Goal: Book appointment/travel/reservation

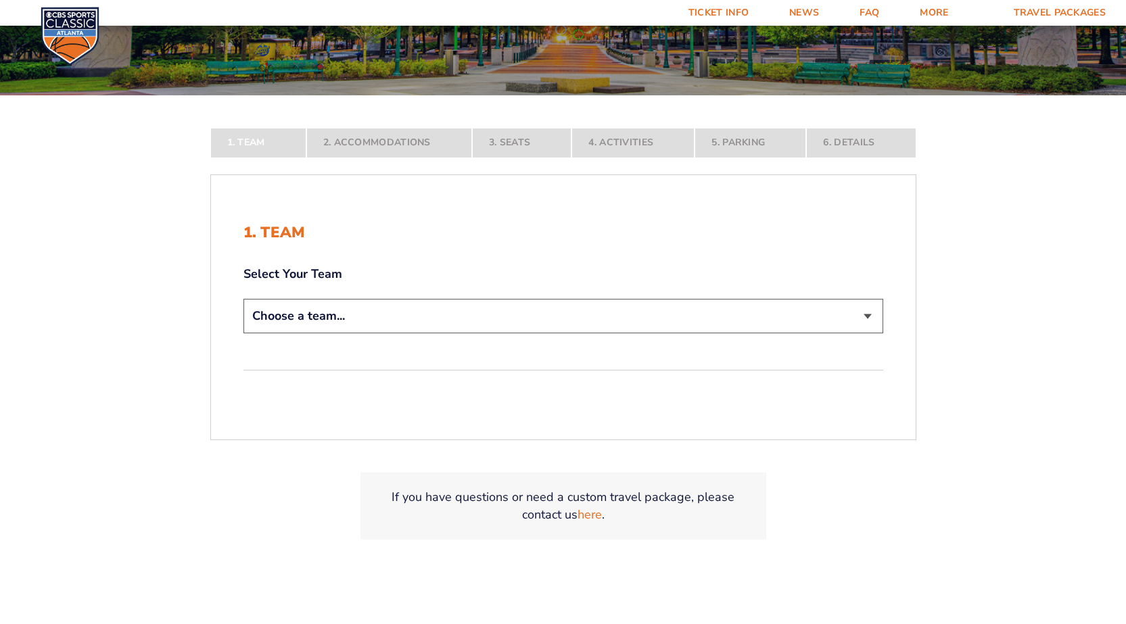
scroll to position [271, 0]
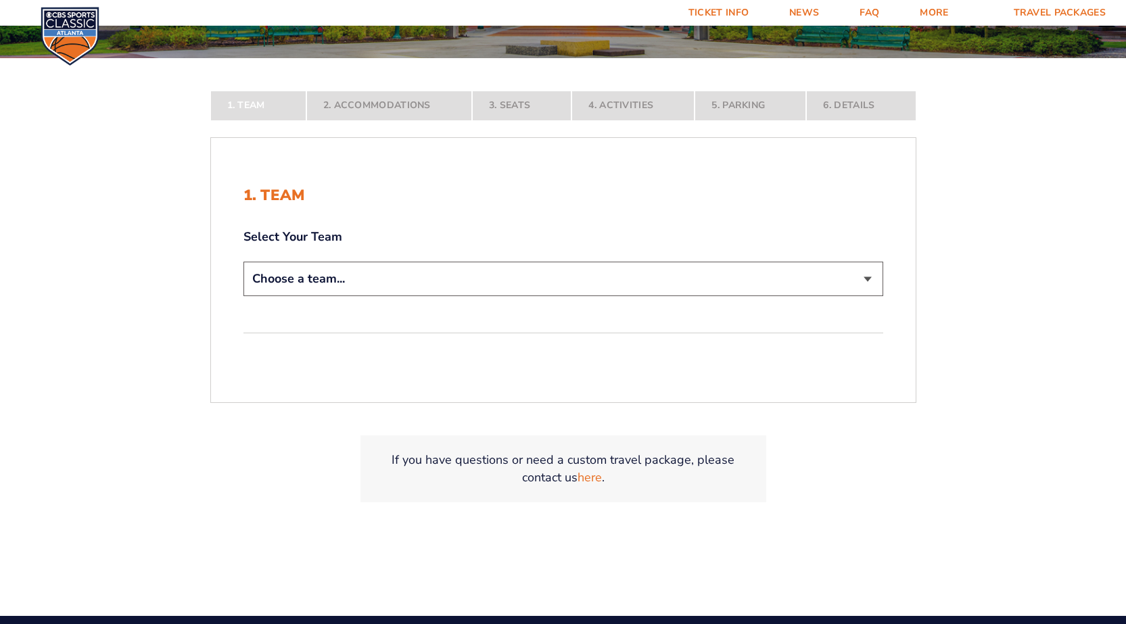
click at [288, 277] on select "Choose a team... [US_STATE] Wildcats [US_STATE] State Buckeyes [US_STATE] Tar H…" at bounding box center [563, 279] width 640 height 34
select select "12956"
click at [243, 296] on select "Choose a team... [US_STATE] Wildcats [US_STATE] State Buckeyes [US_STATE] Tar H…" at bounding box center [563, 279] width 640 height 34
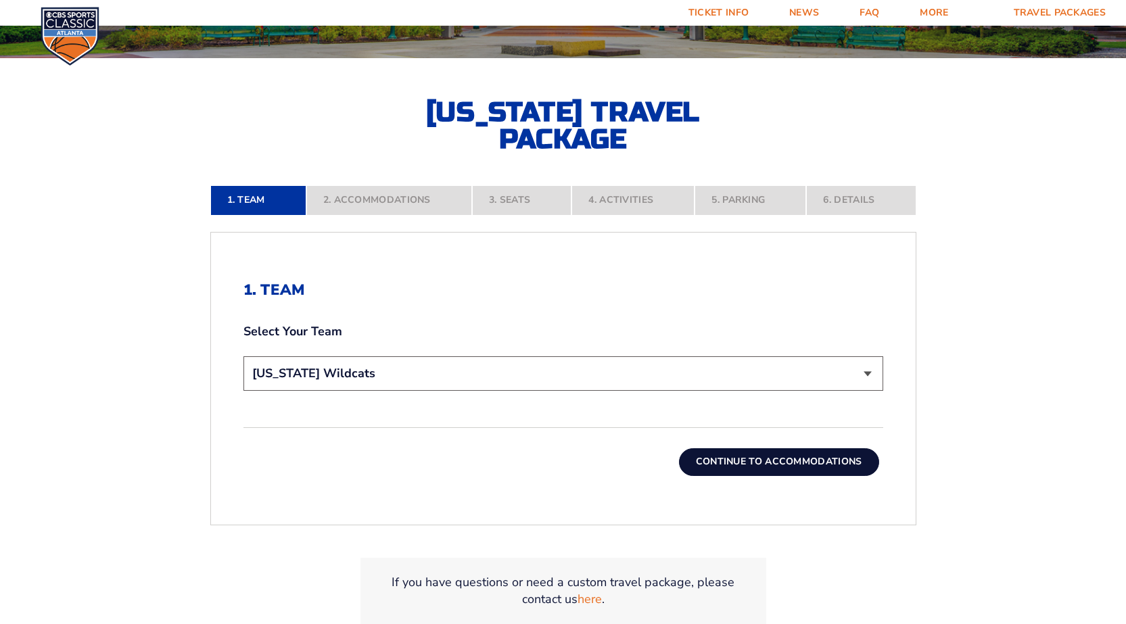
click at [777, 466] on button "Continue To Accommodations" at bounding box center [779, 461] width 200 height 27
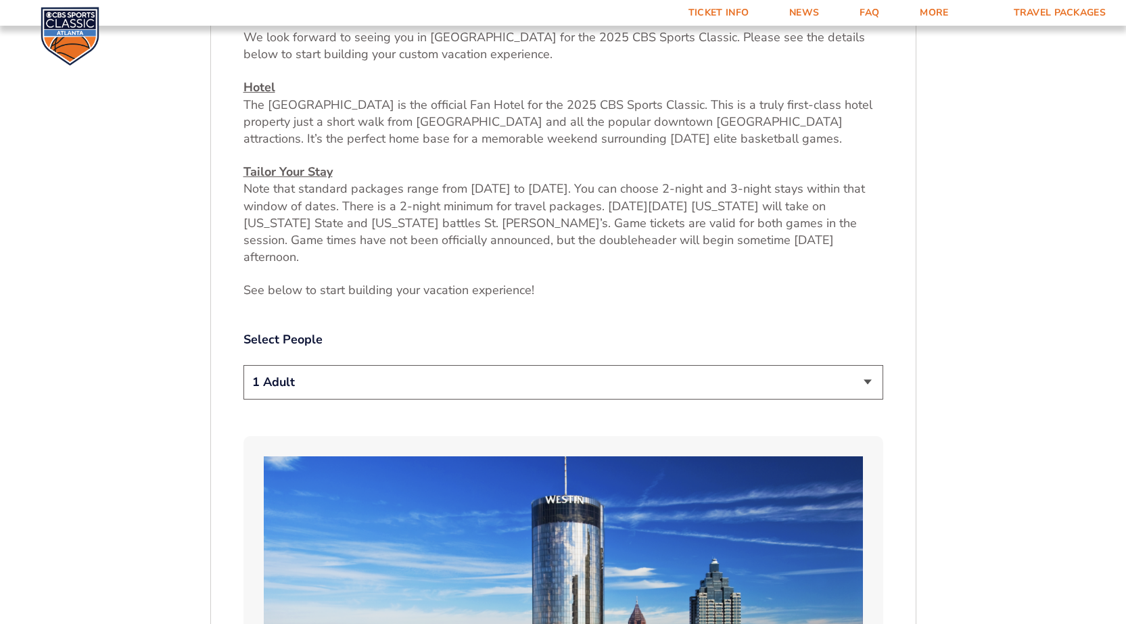
scroll to position [633, 0]
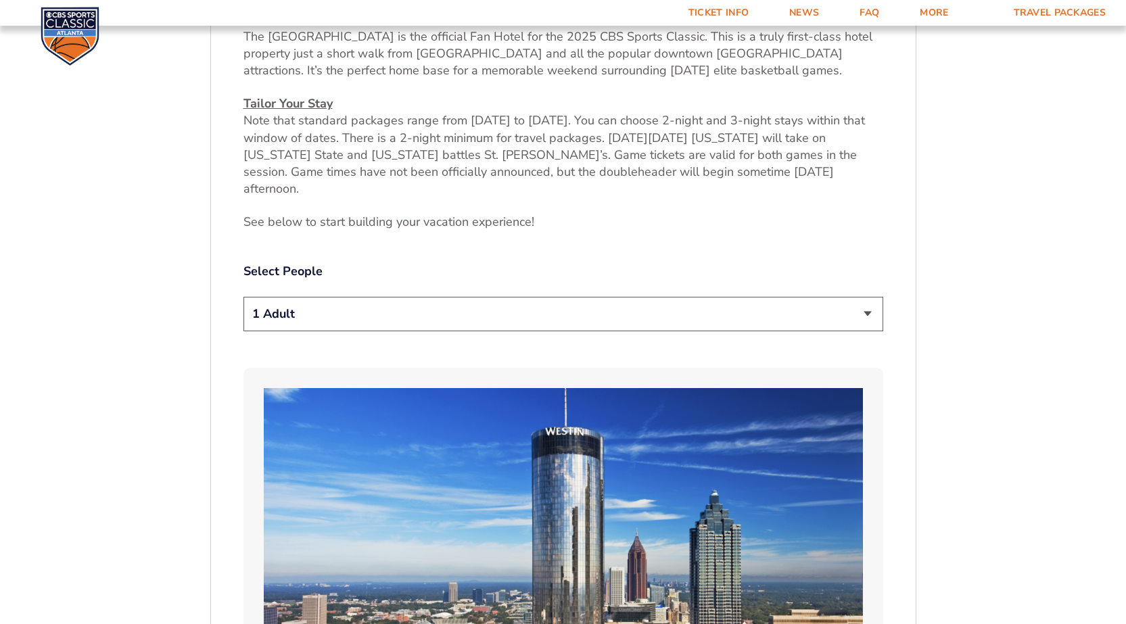
click at [308, 297] on select "1 Adult 2 Adults 3 Adults 4 Adults 2 Adults + 1 Child 2 Adults + 2 Children 2 A…" at bounding box center [563, 314] width 640 height 34
select select "2 Adults"
click at [243, 297] on select "1 Adult 2 Adults 3 Adults 4 Adults 2 Adults + 1 Child 2 Adults + 2 Children 2 A…" at bounding box center [563, 314] width 640 height 34
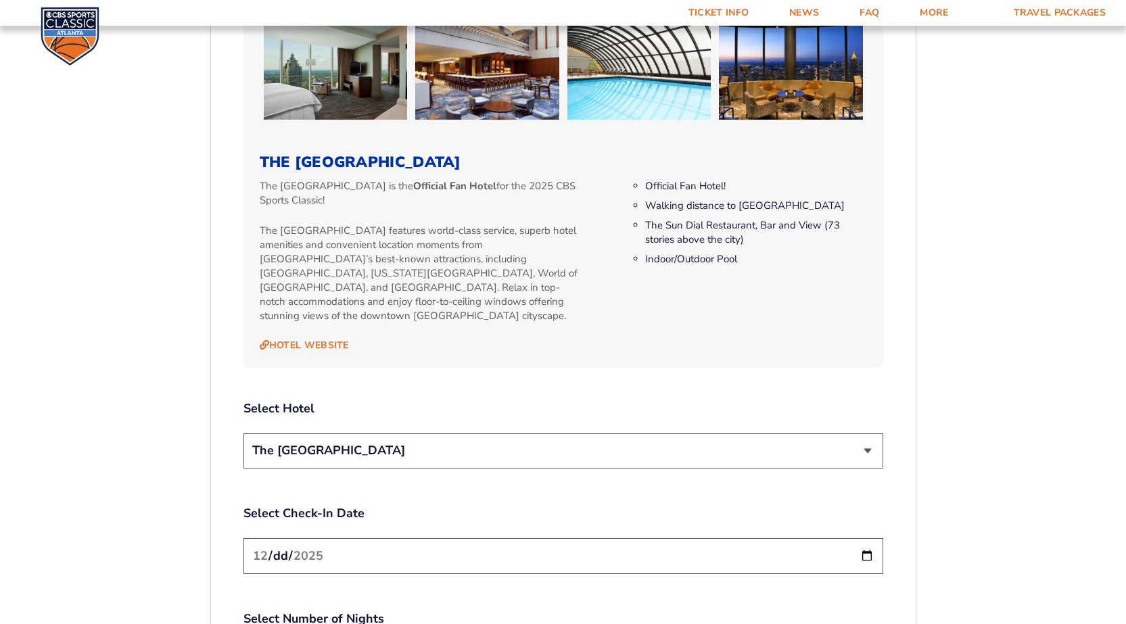
scroll to position [1377, 0]
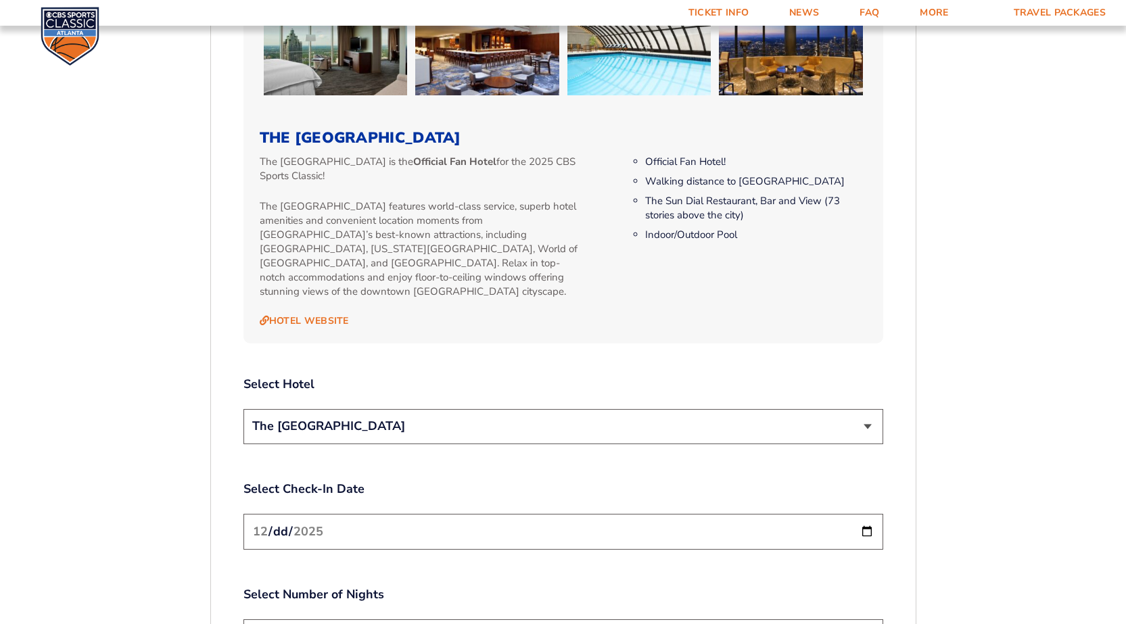
click at [416, 409] on select "The [GEOGRAPHIC_DATA]" at bounding box center [563, 426] width 640 height 34
click at [243, 409] on select "The [GEOGRAPHIC_DATA]" at bounding box center [563, 426] width 640 height 34
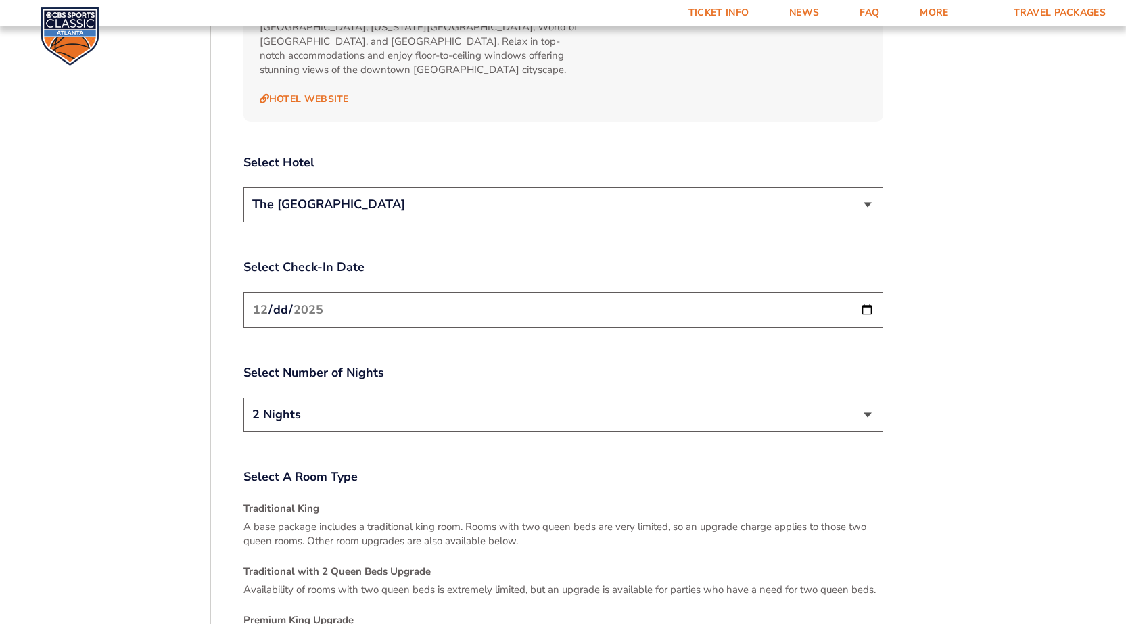
scroll to position [1648, 0]
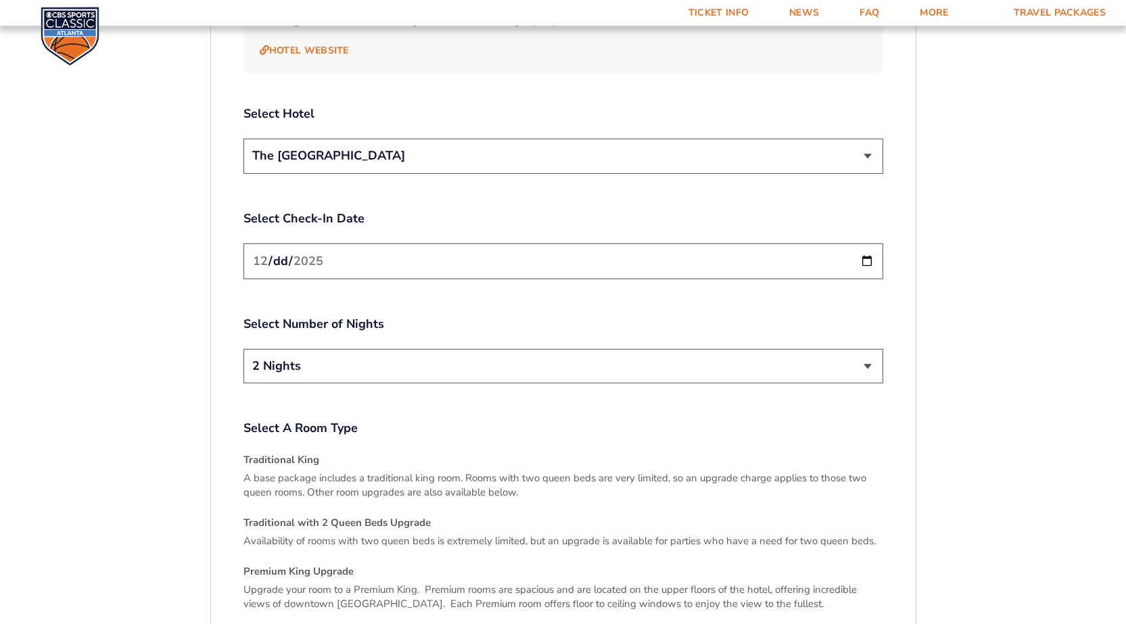
click at [372, 349] on select "2 Nights 3 Nights" at bounding box center [563, 366] width 640 height 34
click at [243, 349] on select "2 Nights 3 Nights" at bounding box center [563, 366] width 640 height 34
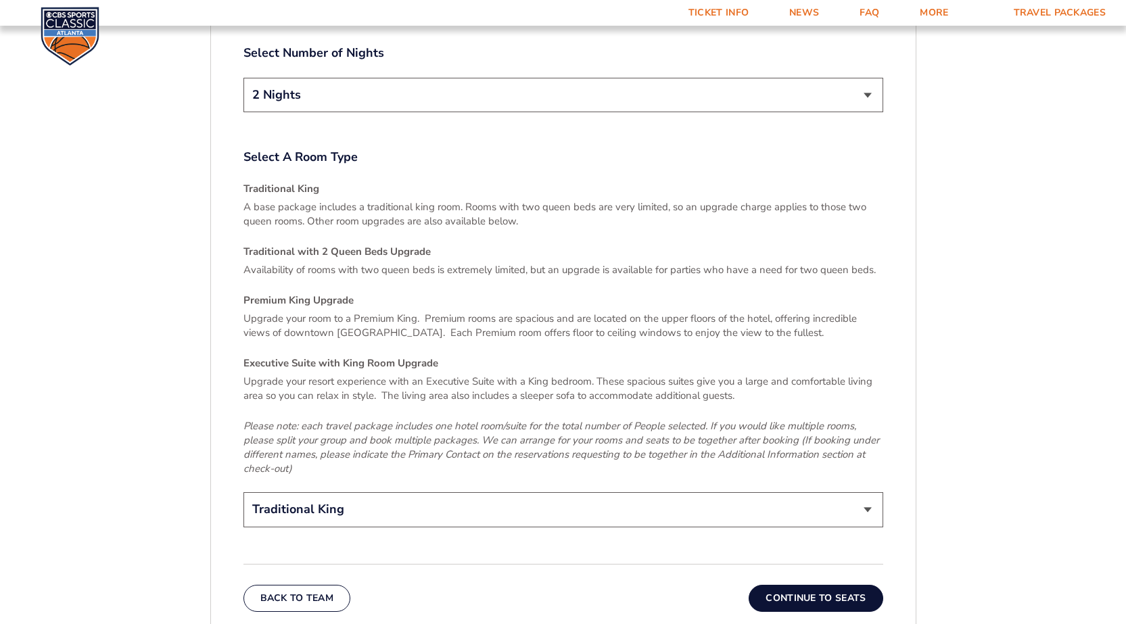
scroll to position [1918, 0]
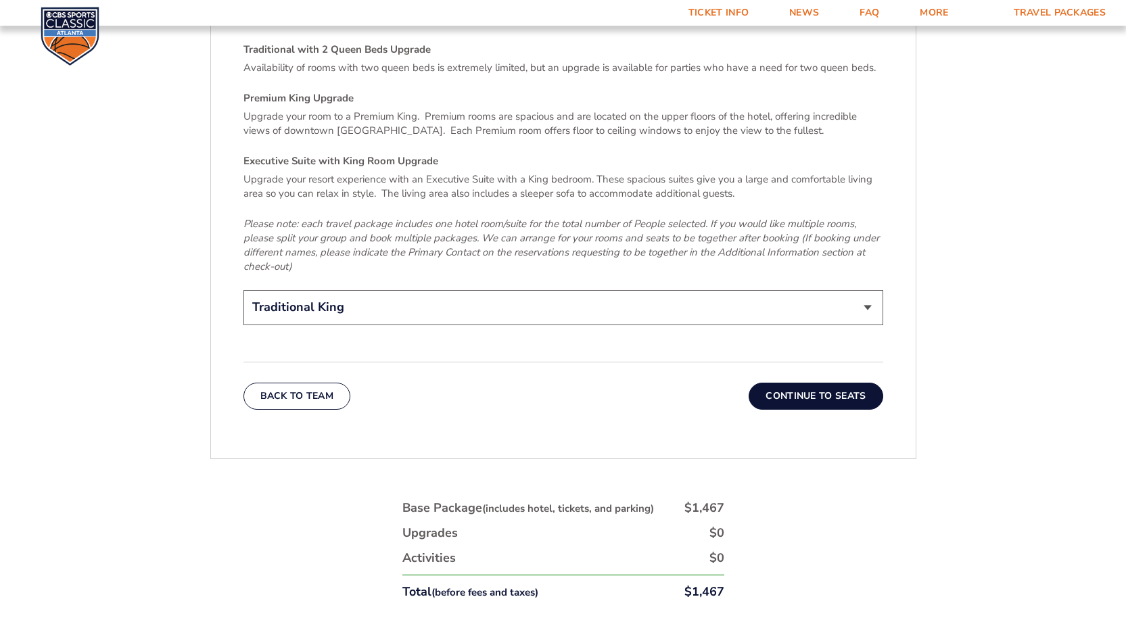
click at [849, 383] on button "Continue To Seats" at bounding box center [816, 396] width 134 height 27
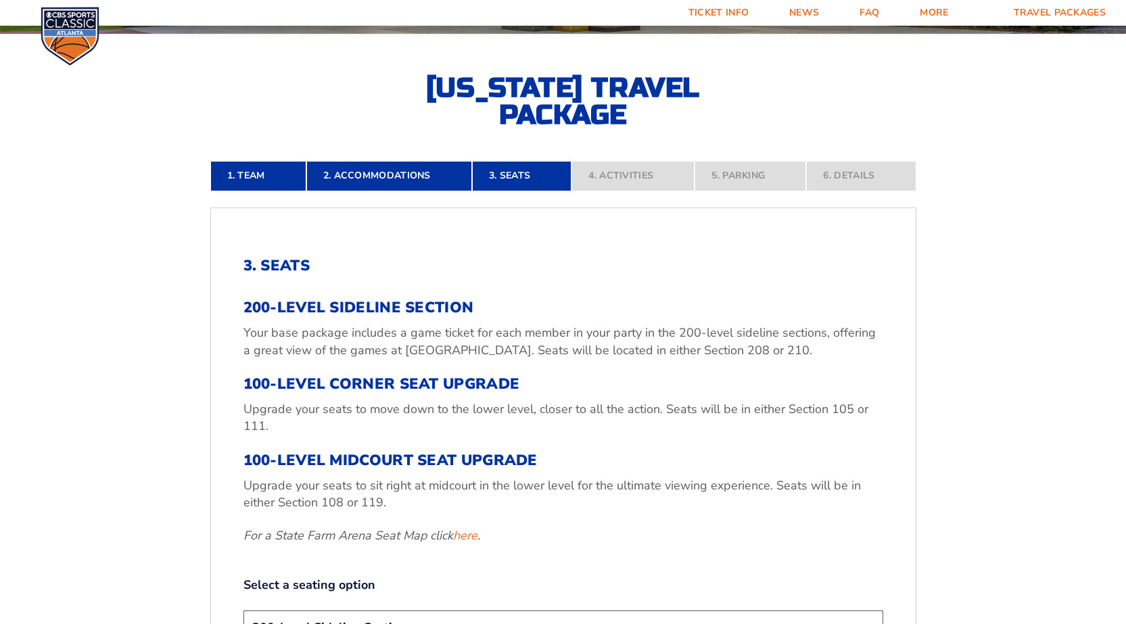
scroll to position [363, 0]
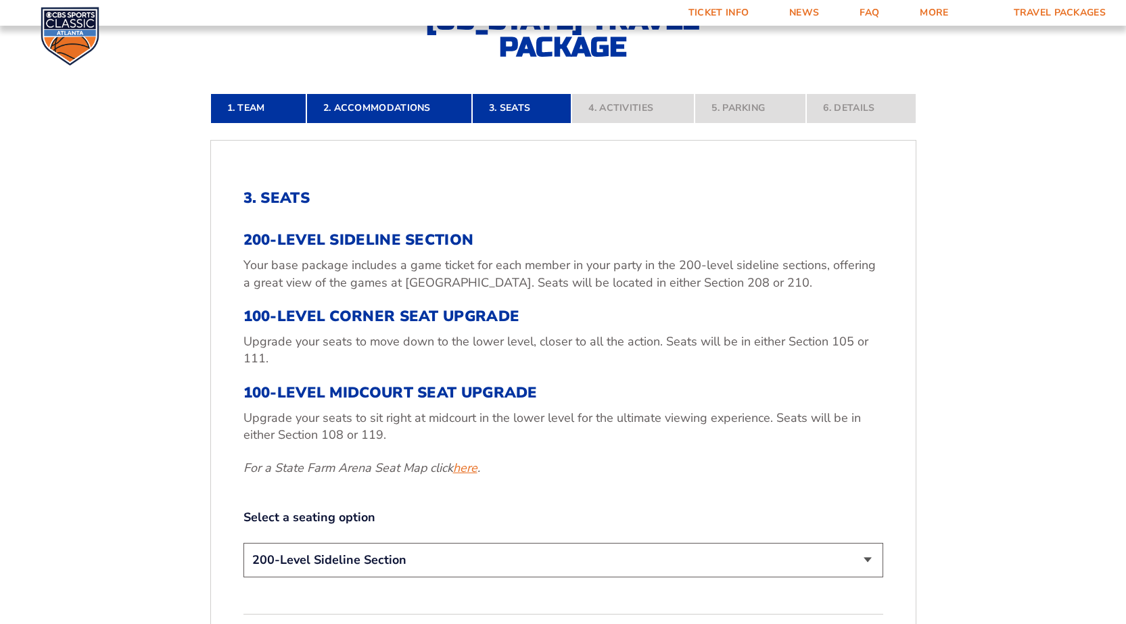
click at [464, 471] on link "here" at bounding box center [465, 468] width 24 height 17
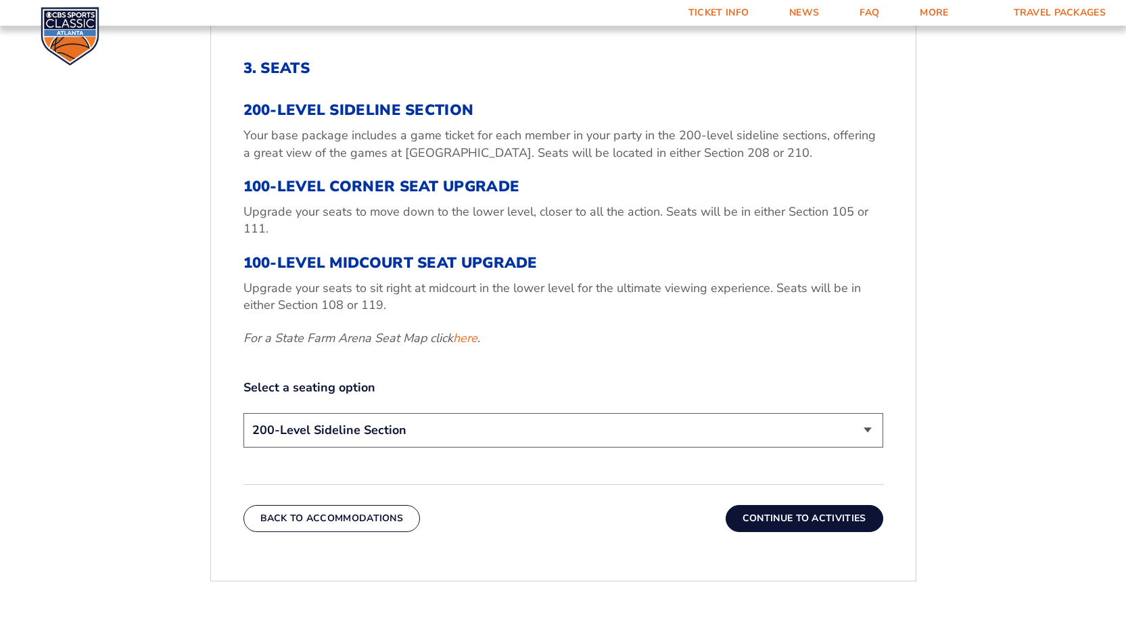
scroll to position [498, 0]
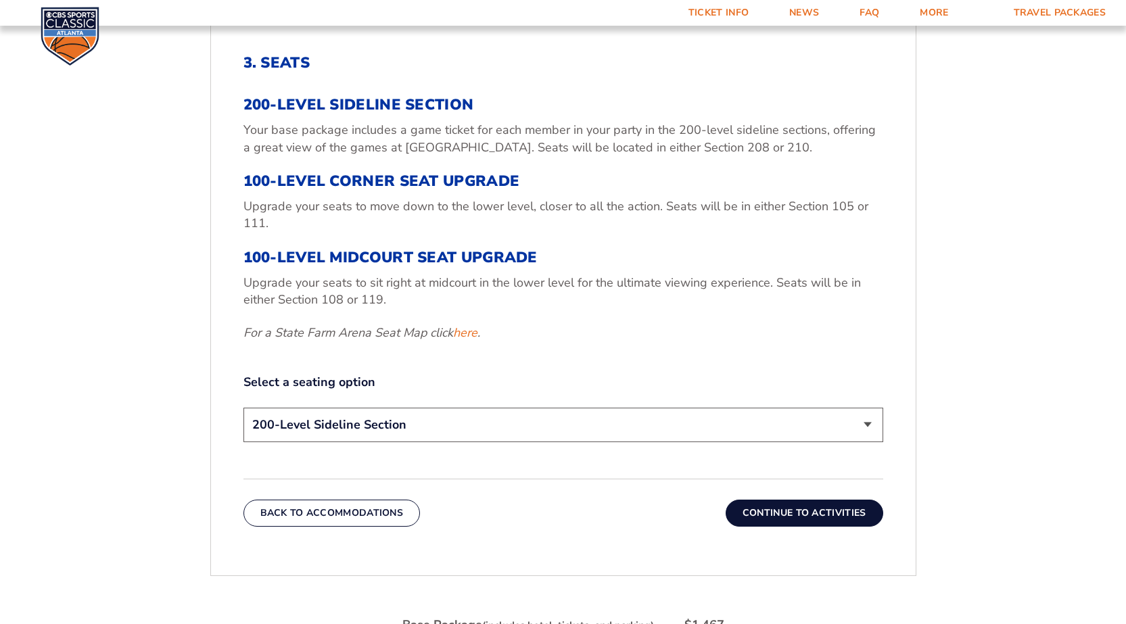
click at [325, 417] on select "200-Level Sideline Section 100-Level Corner Seat Upgrade (+$120 per person) 100…" at bounding box center [563, 425] width 640 height 34
select select "100-Level Corner Seat Upgrade"
click at [243, 408] on select "200-Level Sideline Section 100-Level Corner Seat Upgrade (+$120 per person) 100…" at bounding box center [563, 425] width 640 height 34
click at [780, 510] on button "Continue To Activities" at bounding box center [805, 513] width 158 height 27
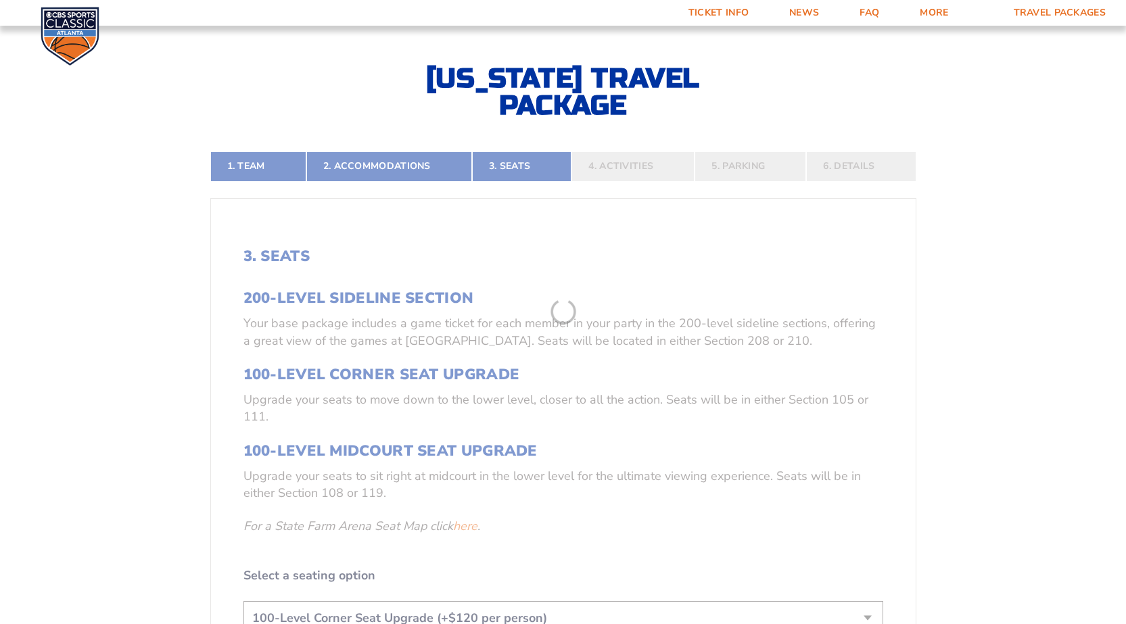
scroll to position [295, 0]
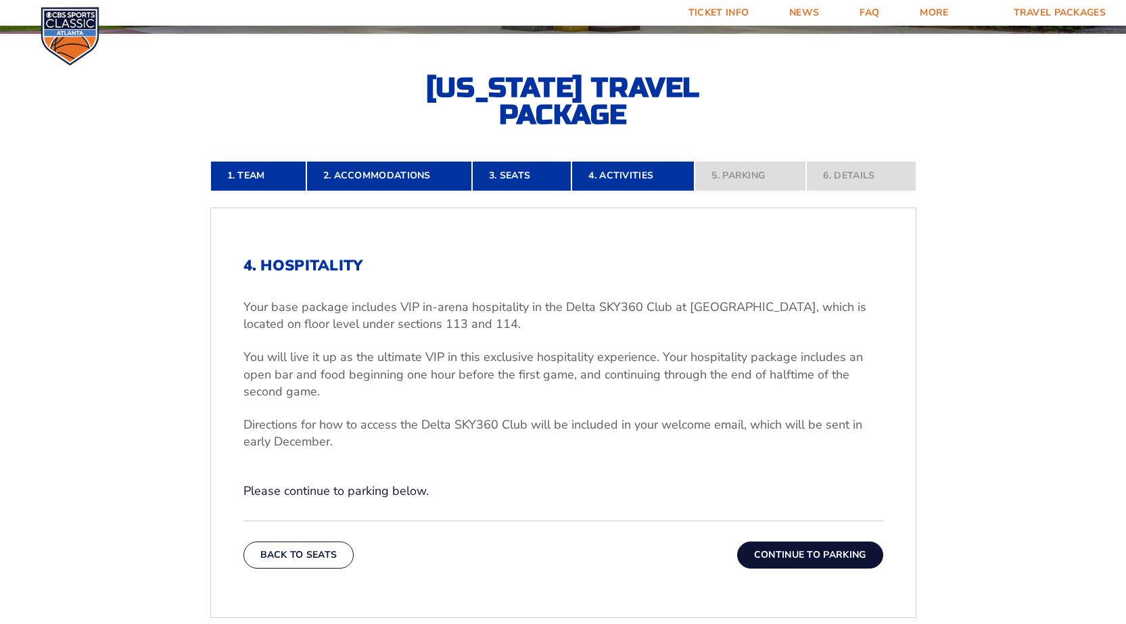
click at [784, 559] on button "Continue To Parking" at bounding box center [810, 555] width 146 height 27
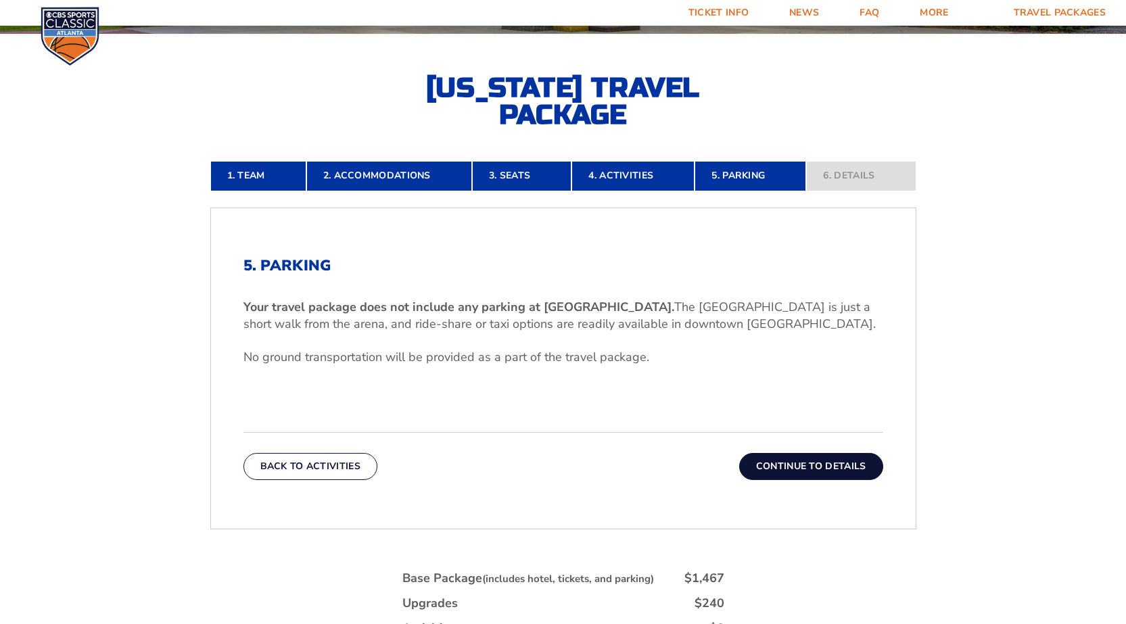
click at [782, 467] on button "Continue To Details" at bounding box center [811, 466] width 144 height 27
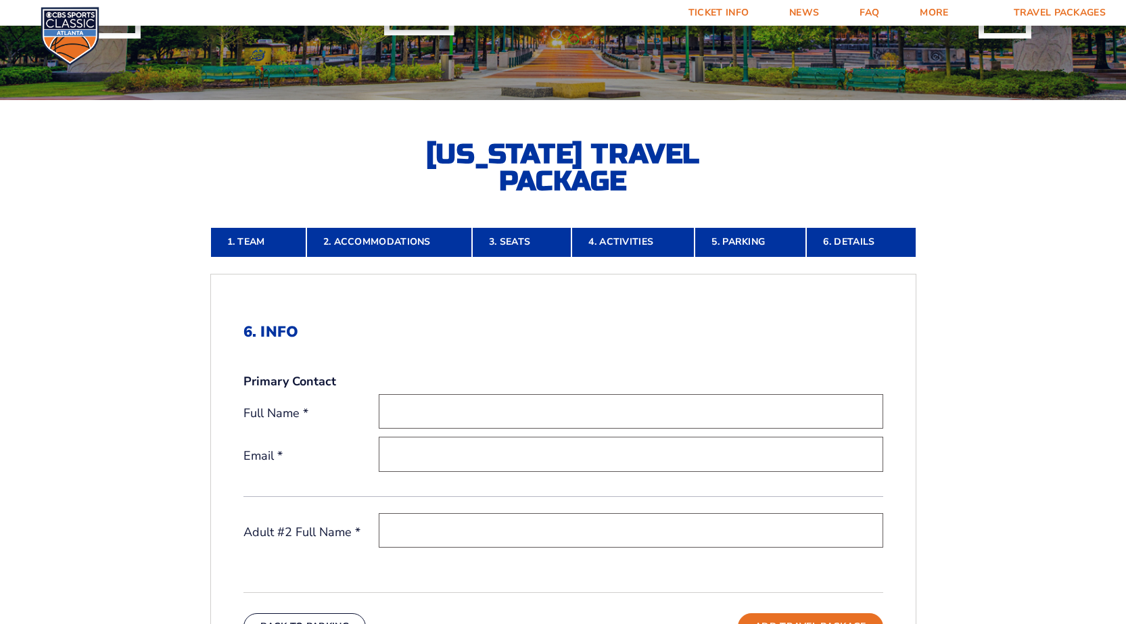
scroll to position [227, 0]
